Goal: Use online tool/utility: Utilize a website feature to perform a specific function

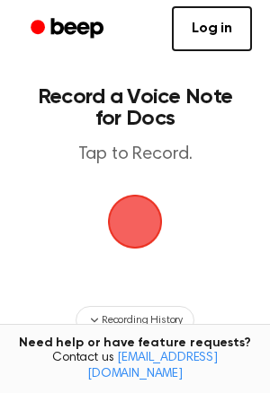
click at [137, 220] on span "button" at bounding box center [134, 221] width 61 height 61
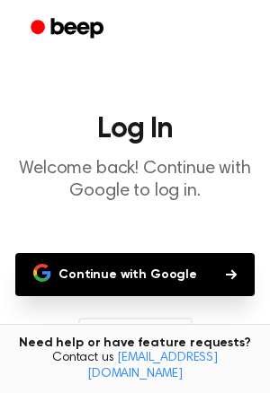
click at [169, 278] on button "Continue with Google" at bounding box center [134, 274] width 239 height 43
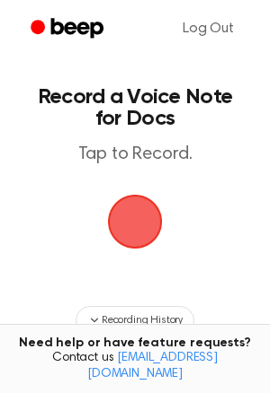
click at [132, 224] on span "button" at bounding box center [135, 222] width 92 height 92
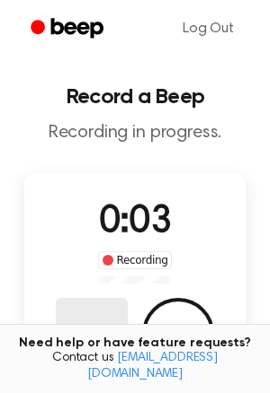
click at [101, 317] on button "Delete" at bounding box center [92, 334] width 72 height 72
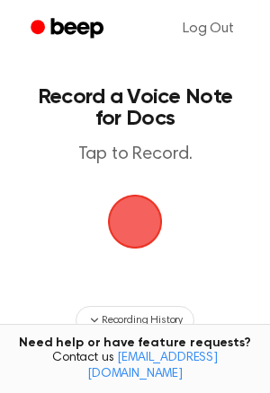
click at [121, 228] on span "button" at bounding box center [134, 222] width 65 height 65
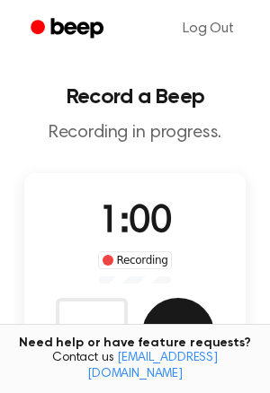
click at [175, 323] on button "Save" at bounding box center [178, 334] width 72 height 72
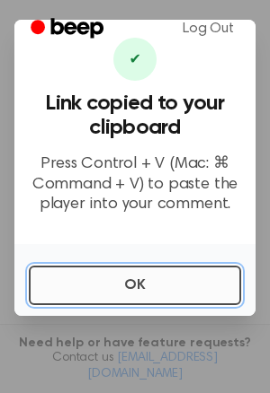
click at [150, 285] on button "OK" at bounding box center [135, 286] width 212 height 40
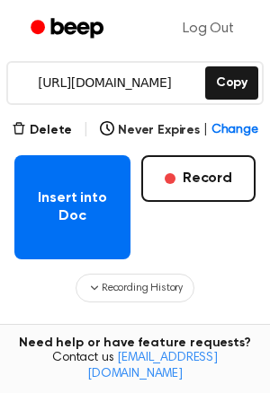
scroll to position [283, 0]
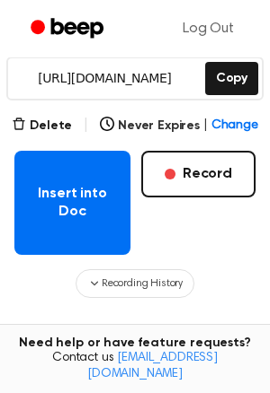
click at [74, 217] on button "Insert into Doc" at bounding box center [72, 203] width 116 height 104
